Goal: Task Accomplishment & Management: Manage account settings

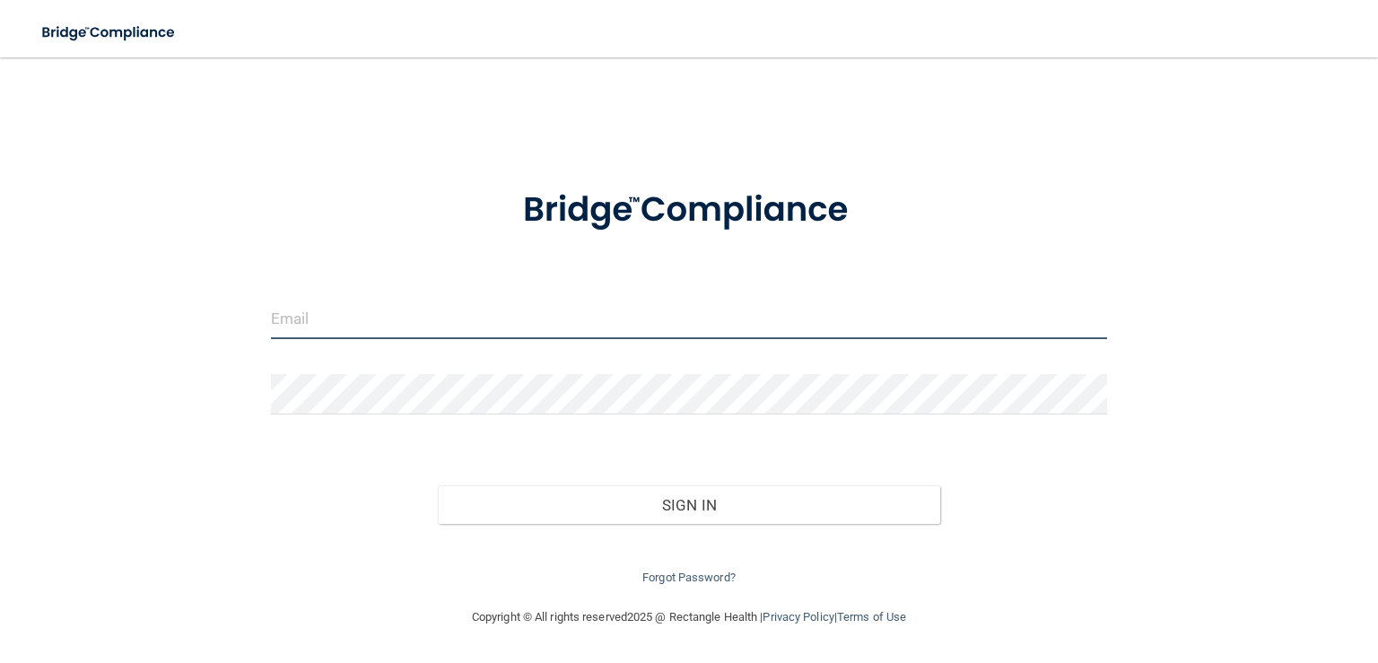
click at [413, 313] on input "email" at bounding box center [689, 319] width 836 height 40
type input "[EMAIL_ADDRESS][DOMAIN_NAME]"
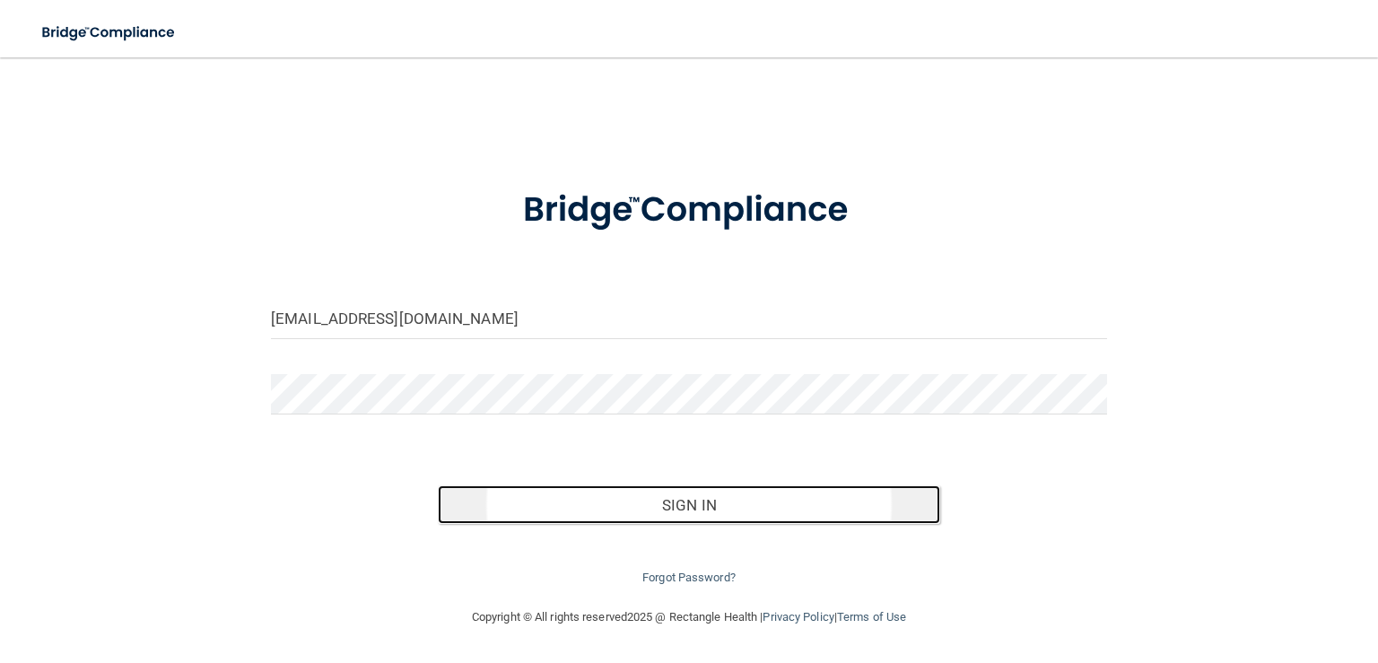
click at [618, 504] on button "Sign In" at bounding box center [688, 504] width 501 height 39
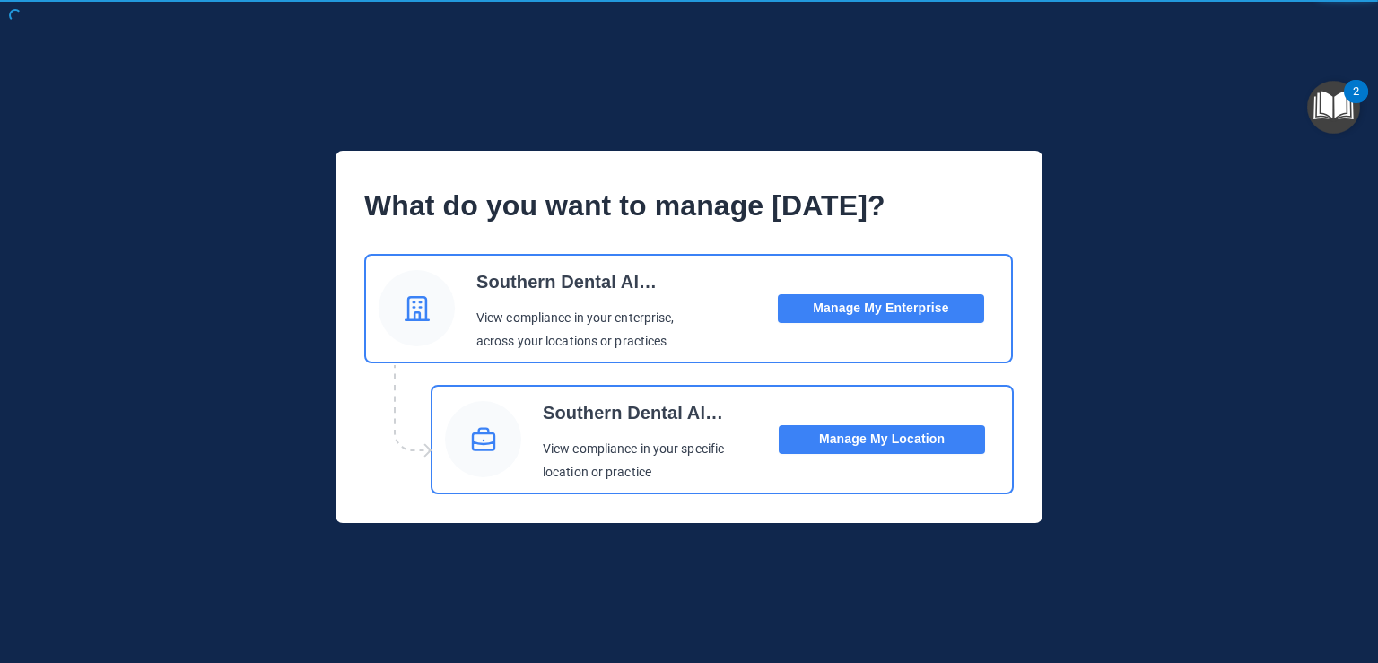
click at [896, 315] on button "Manage My Enterprise" at bounding box center [881, 308] width 206 height 29
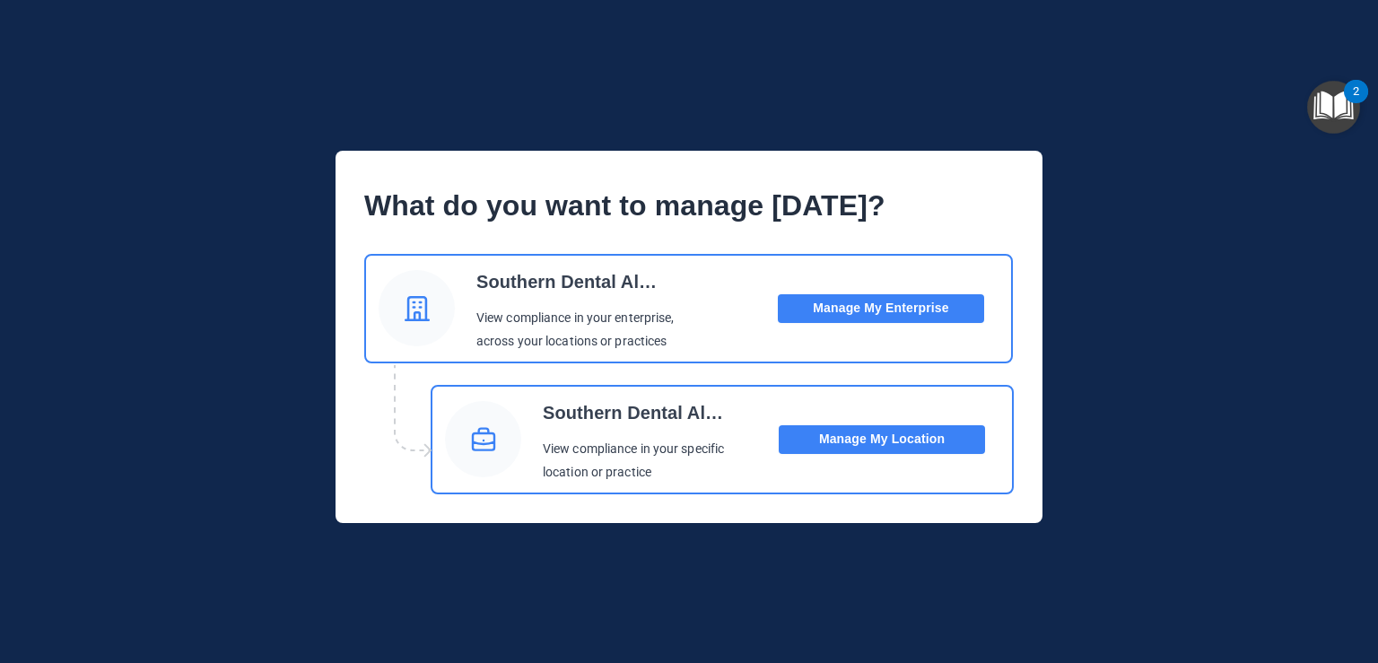
click at [924, 301] on button "Manage My Enterprise" at bounding box center [881, 308] width 206 height 29
